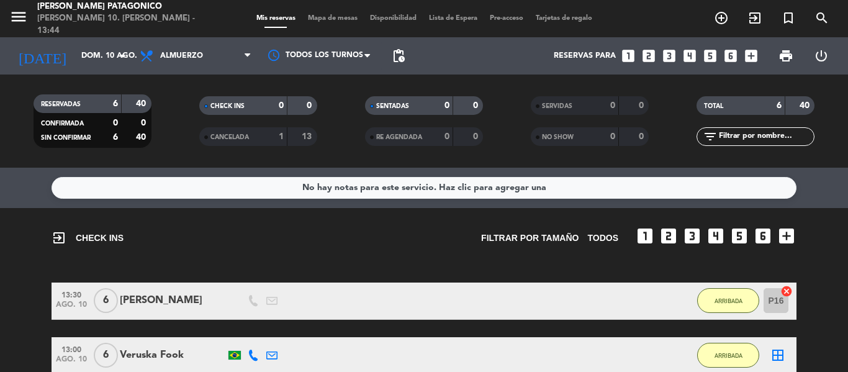
scroll to position [268, 0]
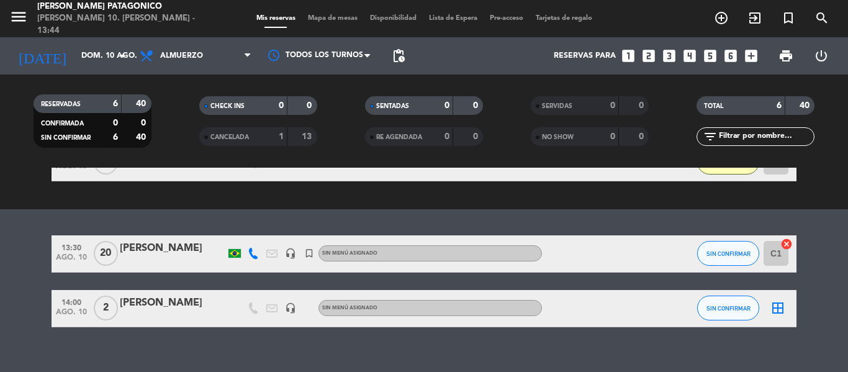
click at [733, 268] on div "SIN CONFIRMAR" at bounding box center [728, 253] width 62 height 37
click at [733, 263] on button "SIN CONFIRMAR" at bounding box center [728, 253] width 62 height 25
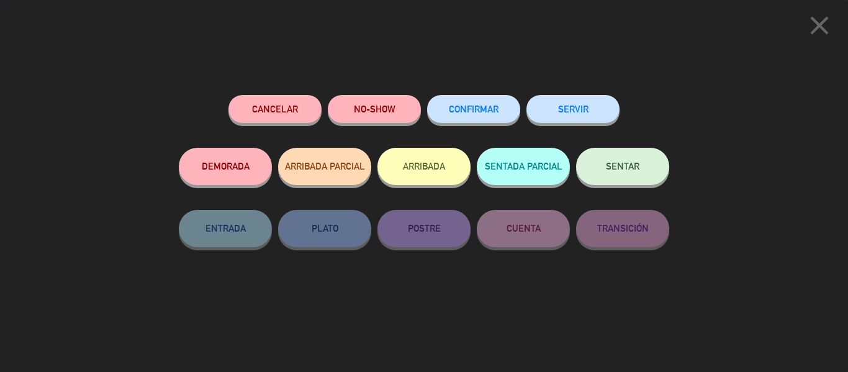
click at [407, 160] on button "ARRIBADA" at bounding box center [423, 166] width 93 height 37
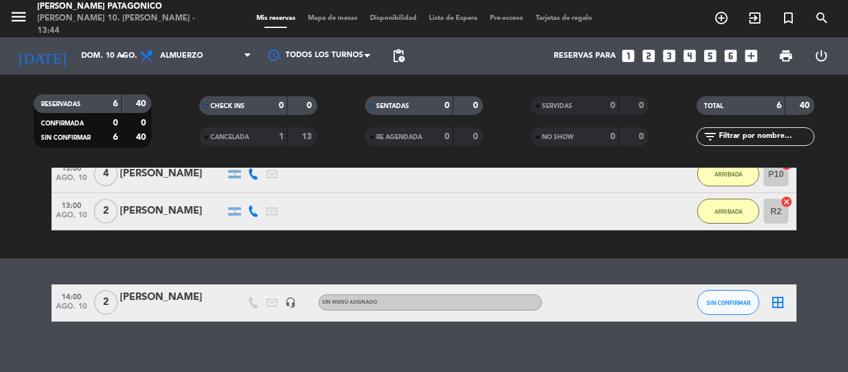
scroll to position [302, 0]
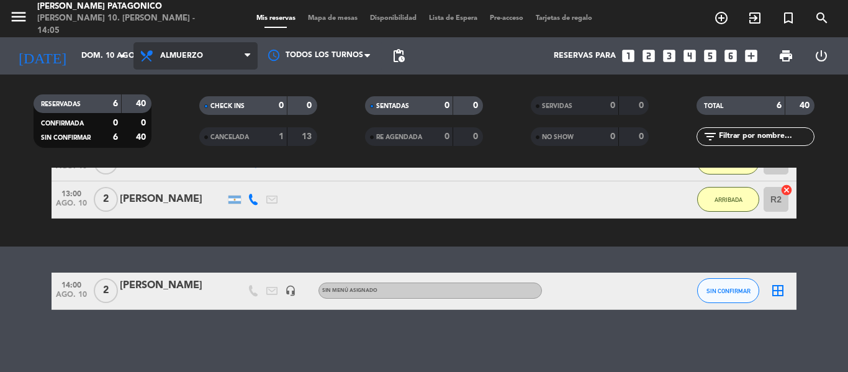
click at [188, 47] on span "Almuerzo" at bounding box center [195, 55] width 124 height 27
click at [184, 137] on div "menu [PERSON_NAME] Patagonico [PERSON_NAME] 10. [PERSON_NAME] - 14:05 Mis reser…" at bounding box center [424, 84] width 848 height 168
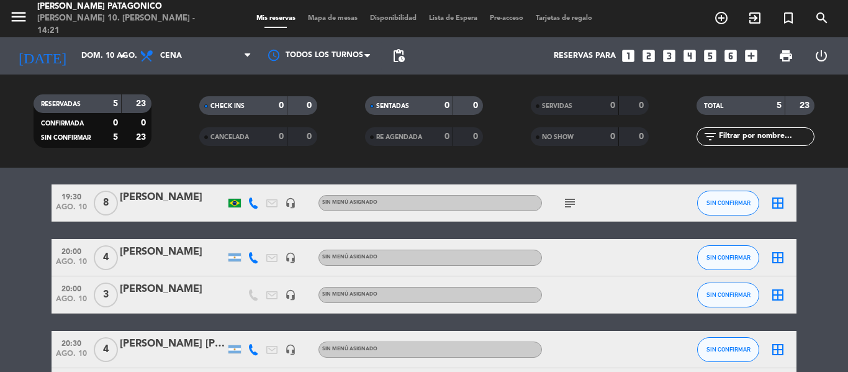
scroll to position [62, 0]
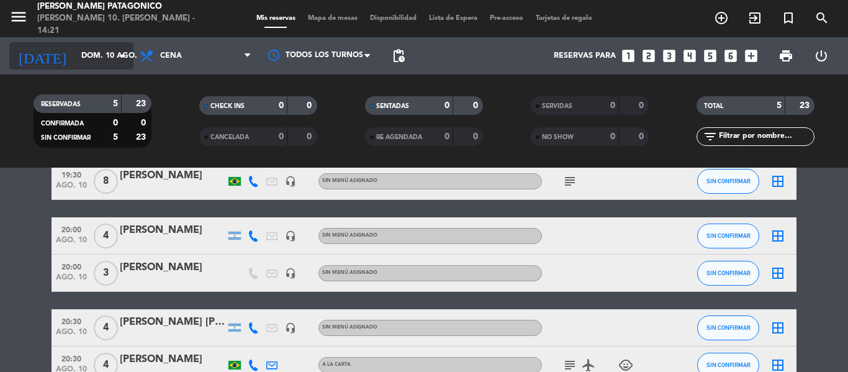
click at [105, 56] on input "dom. 10 ago." at bounding box center [127, 55] width 105 height 21
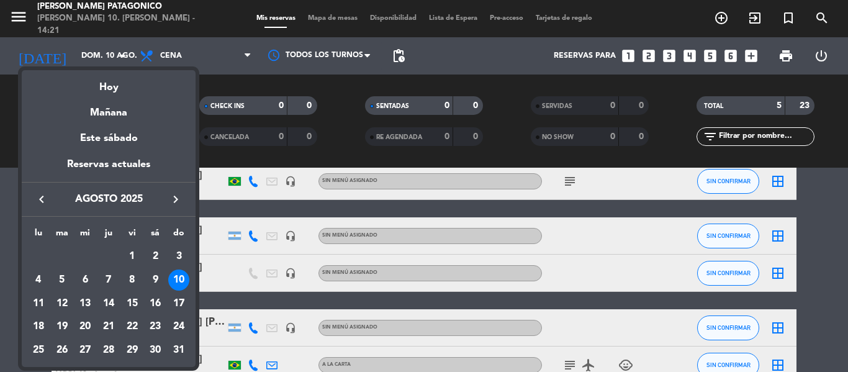
click at [199, 60] on div at bounding box center [424, 186] width 848 height 372
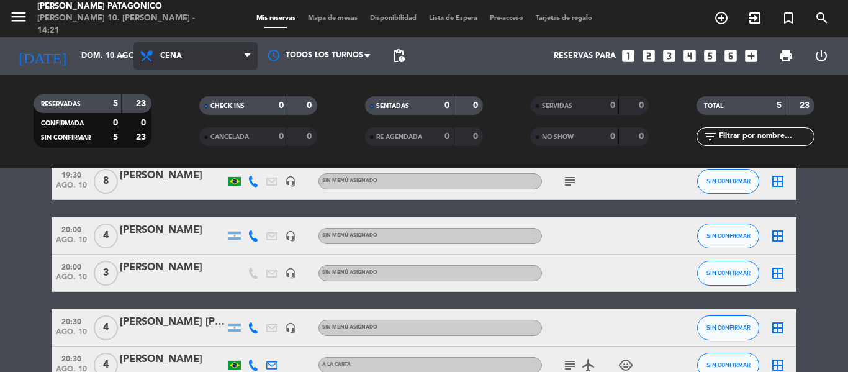
click at [201, 55] on span "Cena" at bounding box center [195, 55] width 124 height 27
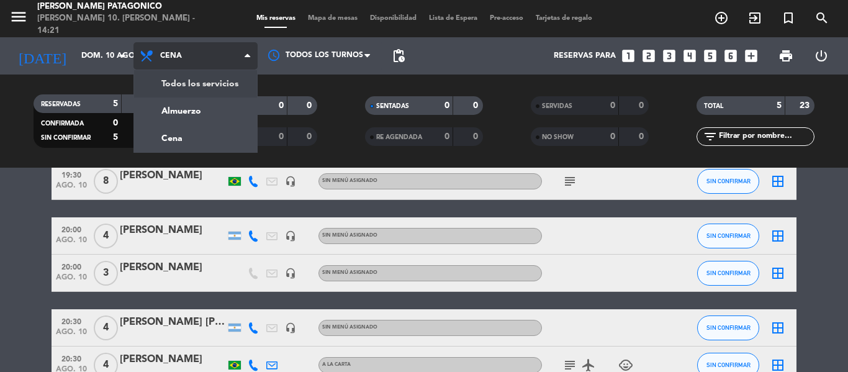
click at [198, 83] on div "menu [PERSON_NAME] Patagonico [PERSON_NAME] 10. [PERSON_NAME] - 14:21 Mis reser…" at bounding box center [424, 84] width 848 height 168
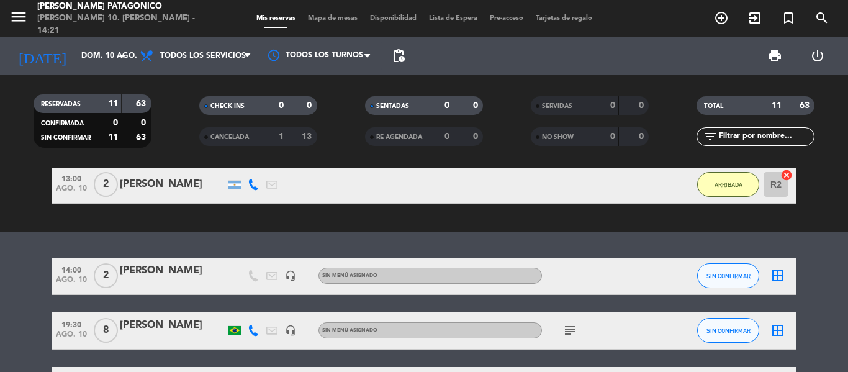
scroll to position [279, 0]
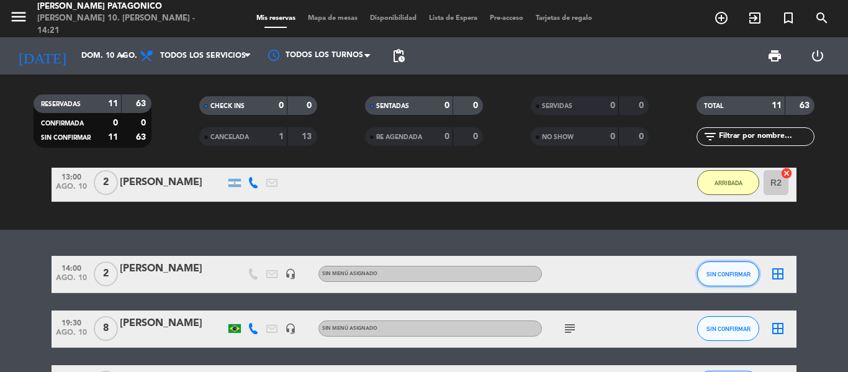
click at [731, 277] on span "SIN CONFIRMAR" at bounding box center [729, 274] width 44 height 7
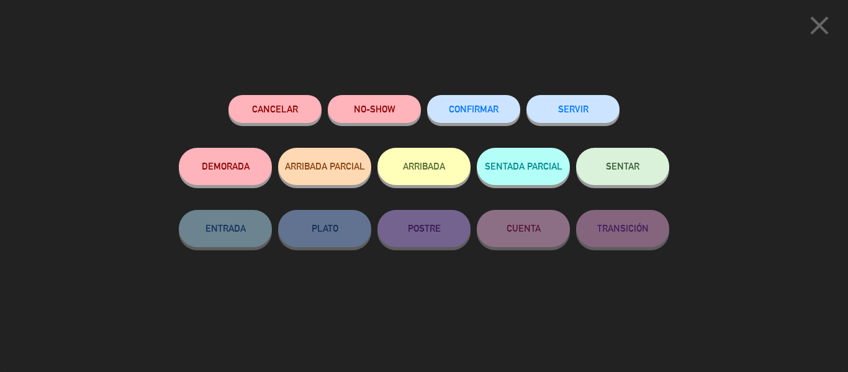
click at [428, 160] on button "ARRIBADA" at bounding box center [423, 166] width 93 height 37
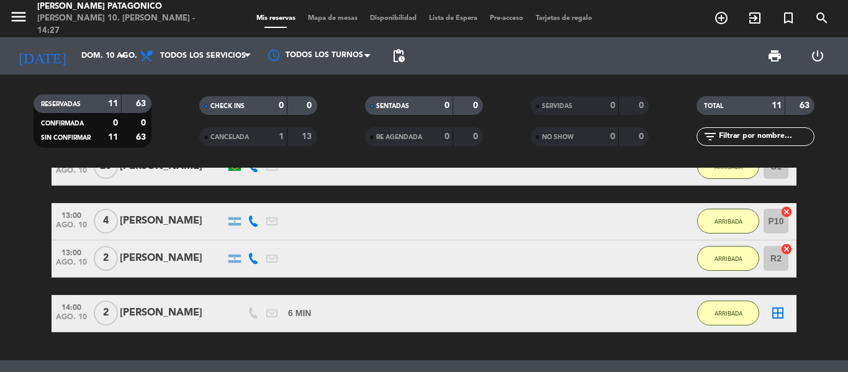
scroll to position [155, 0]
